Goal: Register for event/course

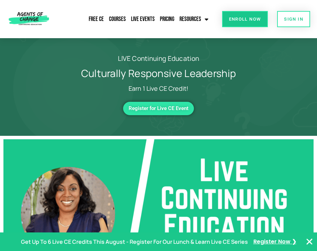
click at [176, 106] on span "Register for Live CE Event" at bounding box center [159, 109] width 60 height 6
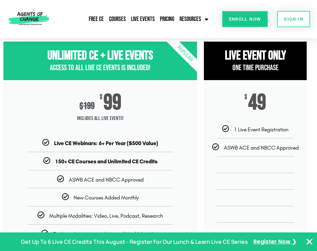
click at [176, 106] on div "$ 199 $ 99 Includes ALL Live Events!" at bounding box center [100, 109] width 194 height 59
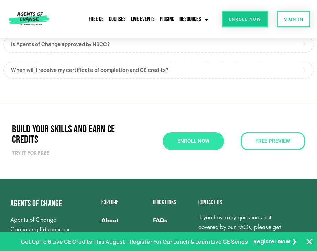
scroll to position [454, 0]
